Goal: Information Seeking & Learning: Find specific fact

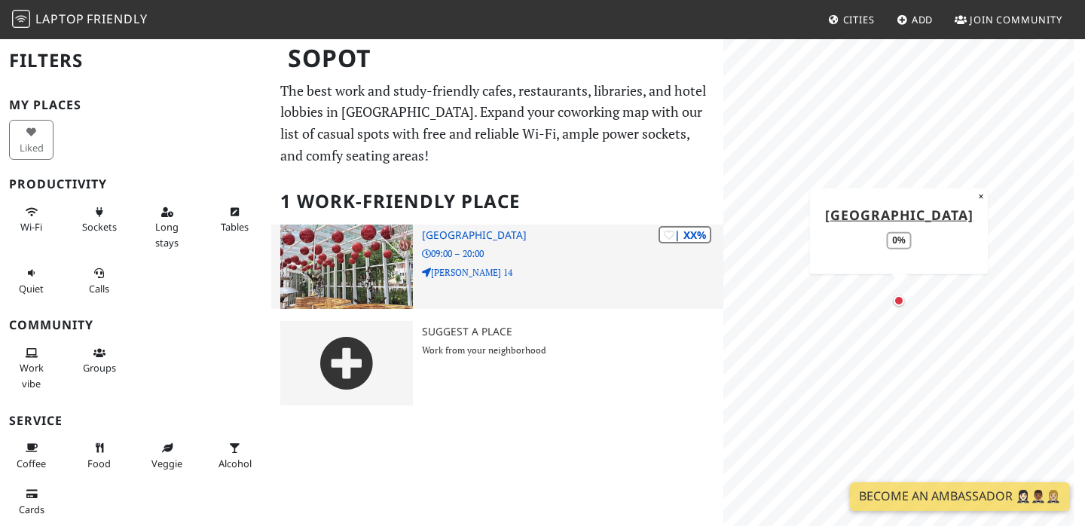
click at [478, 233] on h3 "[GEOGRAPHIC_DATA]" at bounding box center [572, 235] width 301 height 13
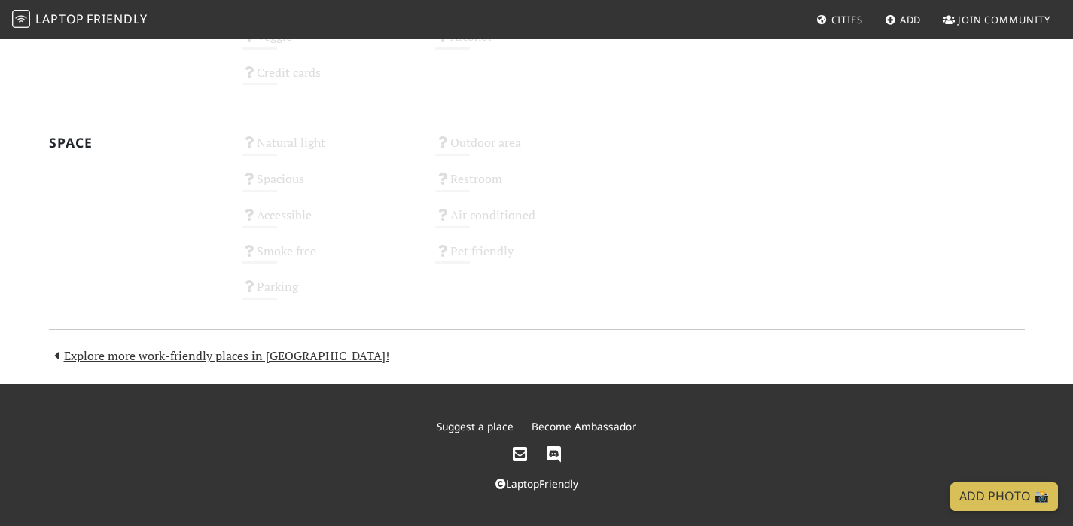
scroll to position [897, 0]
click at [267, 359] on link "Explore more work-friendly places in [GEOGRAPHIC_DATA]!" at bounding box center [219, 355] width 340 height 17
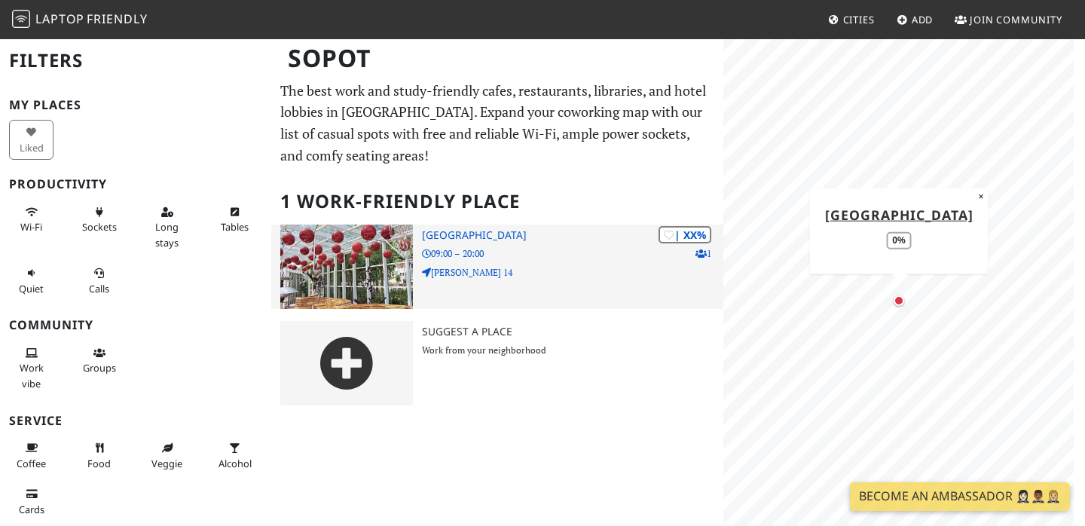
click at [456, 232] on h3 "[GEOGRAPHIC_DATA]" at bounding box center [572, 235] width 301 height 13
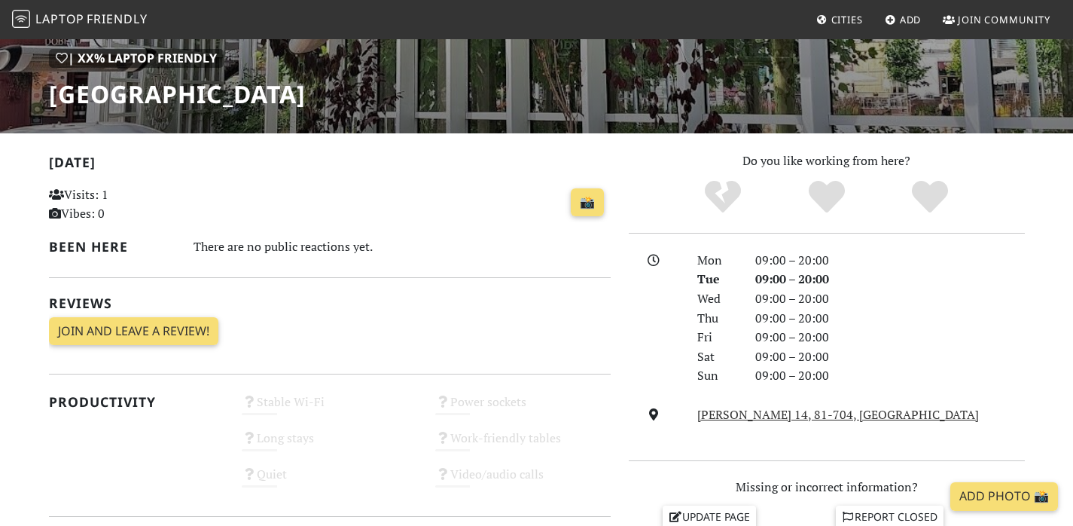
scroll to position [424, 0]
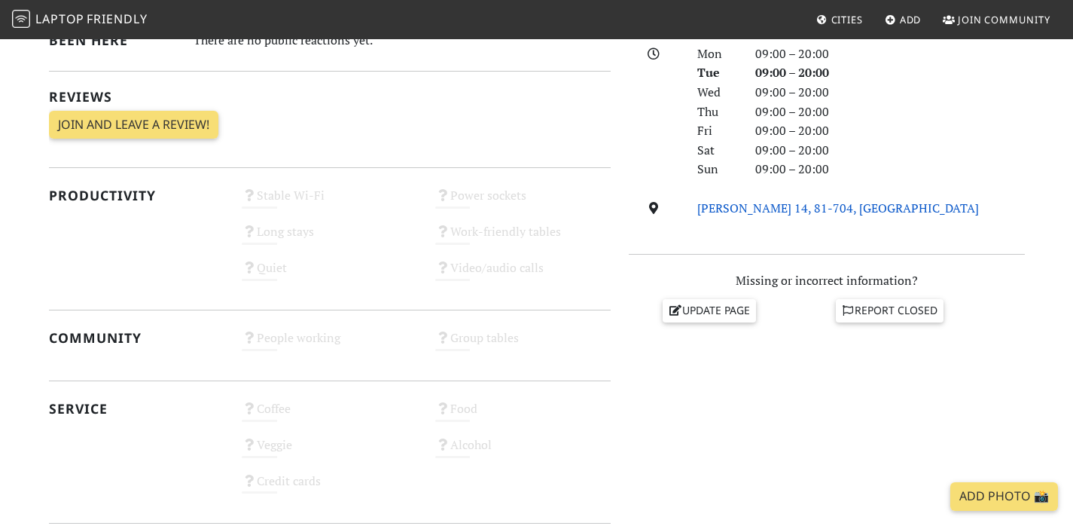
click at [822, 216] on link "[PERSON_NAME] 14, 81-704, [GEOGRAPHIC_DATA]" at bounding box center [838, 208] width 282 height 17
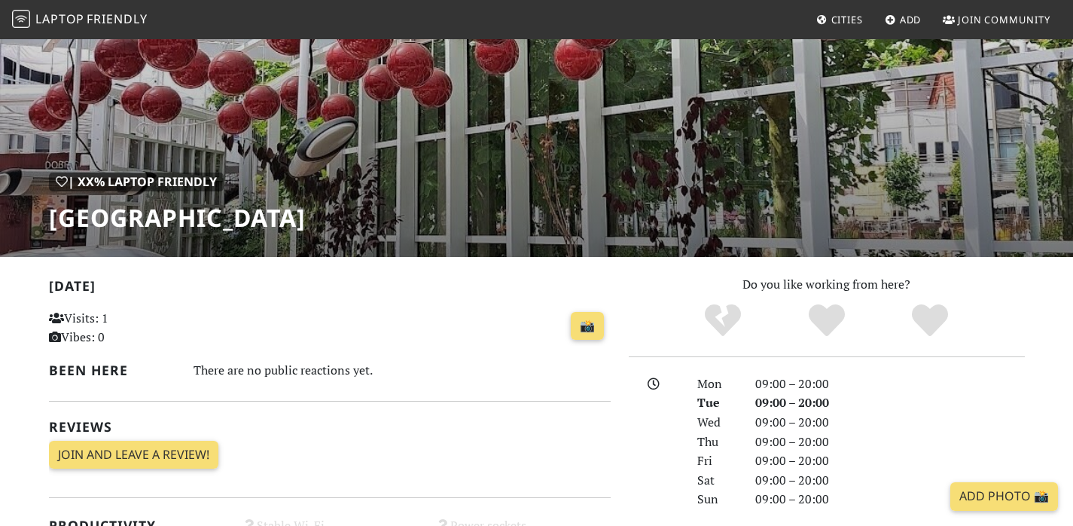
scroll to position [0, 0]
